Goal: Information Seeking & Learning: Learn about a topic

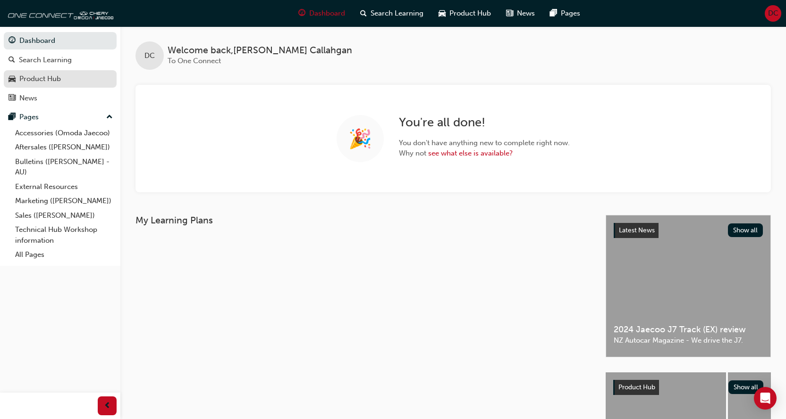
click at [35, 81] on div "Product Hub" at bounding box center [40, 79] width 42 height 11
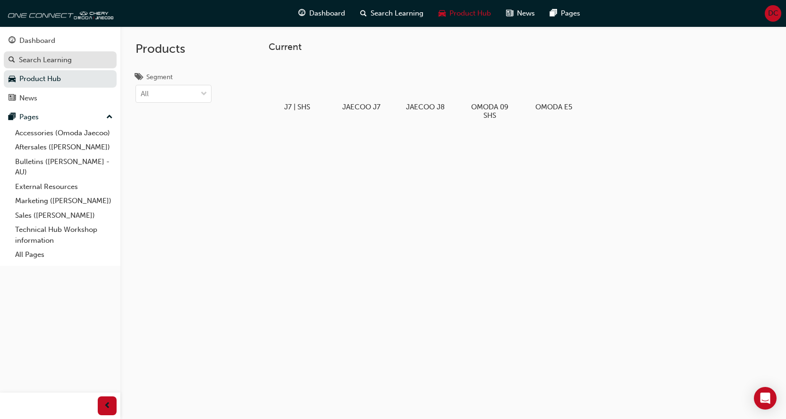
click at [47, 60] on div "Search Learning" at bounding box center [45, 60] width 53 height 11
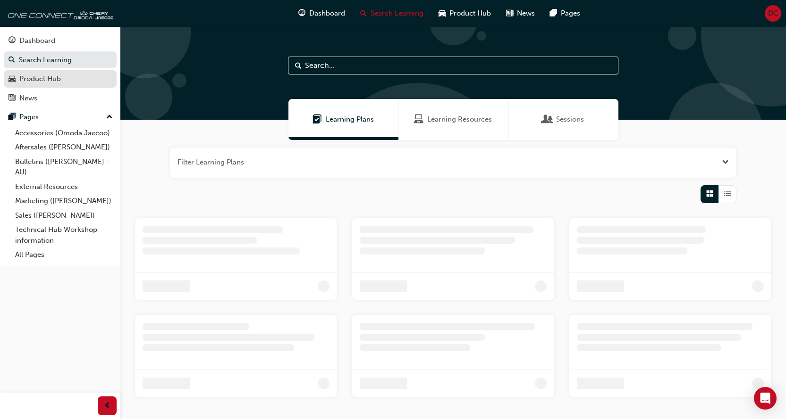
click at [40, 74] on div "Product Hub" at bounding box center [59, 79] width 103 height 12
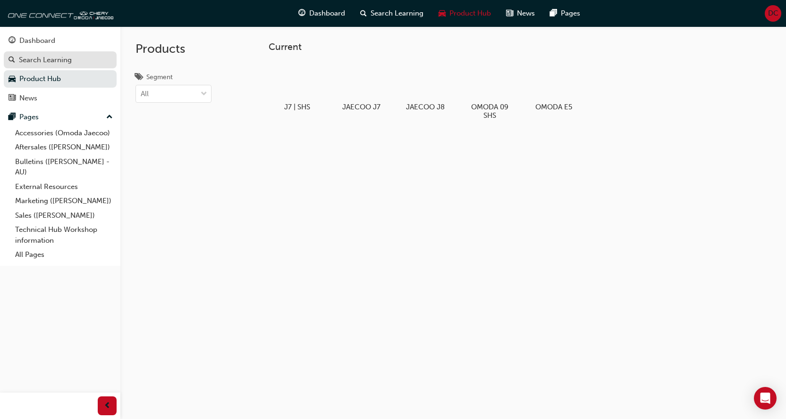
click at [44, 65] on div "Search Learning" at bounding box center [59, 60] width 103 height 12
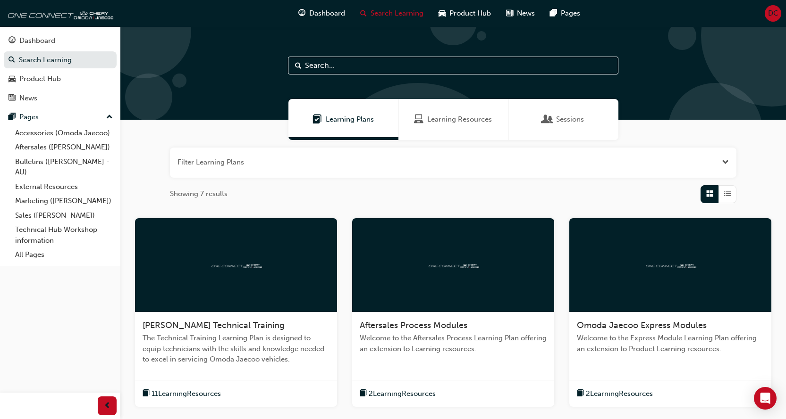
click at [435, 117] on span "Learning Resources" at bounding box center [459, 119] width 65 height 11
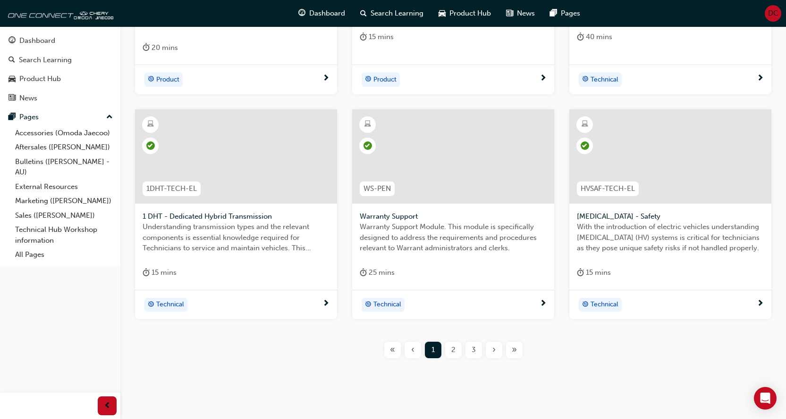
scroll to position [350, 0]
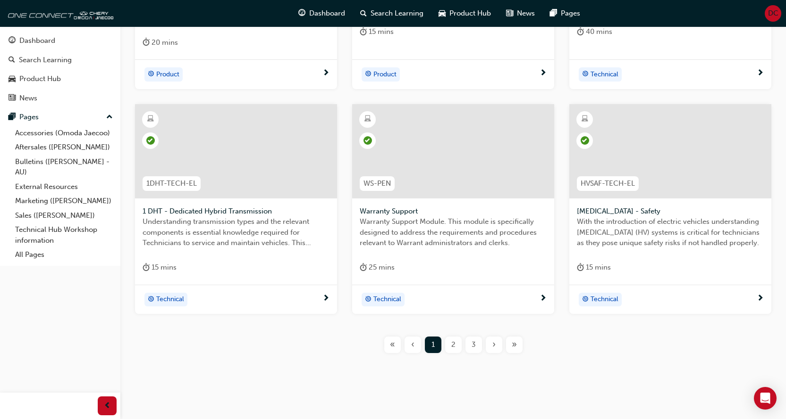
click at [452, 340] on span "2" at bounding box center [453, 345] width 4 height 11
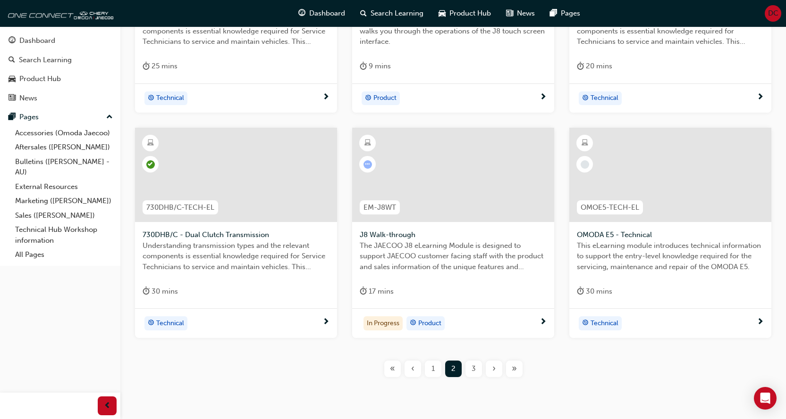
scroll to position [350, 0]
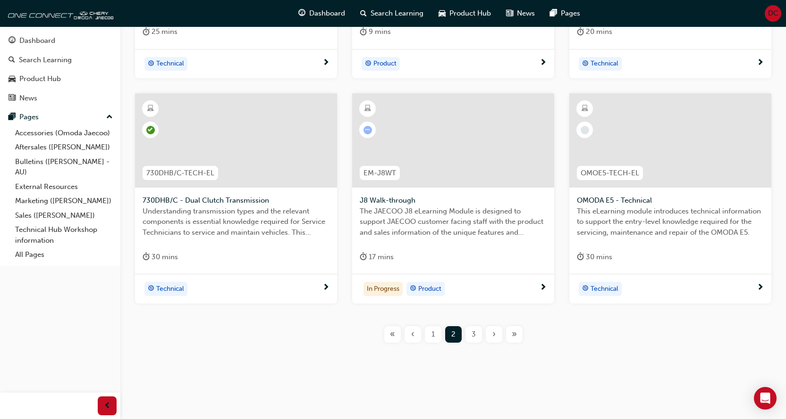
click at [480, 338] on div "3" at bounding box center [473, 334] width 17 height 17
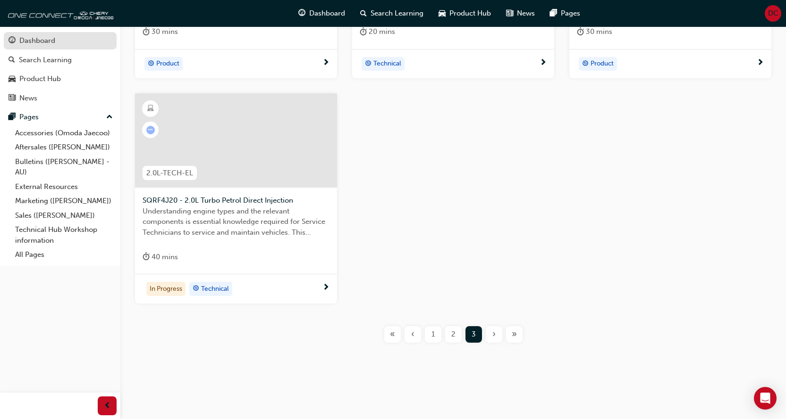
click at [46, 42] on div "Dashboard" at bounding box center [37, 40] width 36 height 11
